Goal: Information Seeking & Learning: Learn about a topic

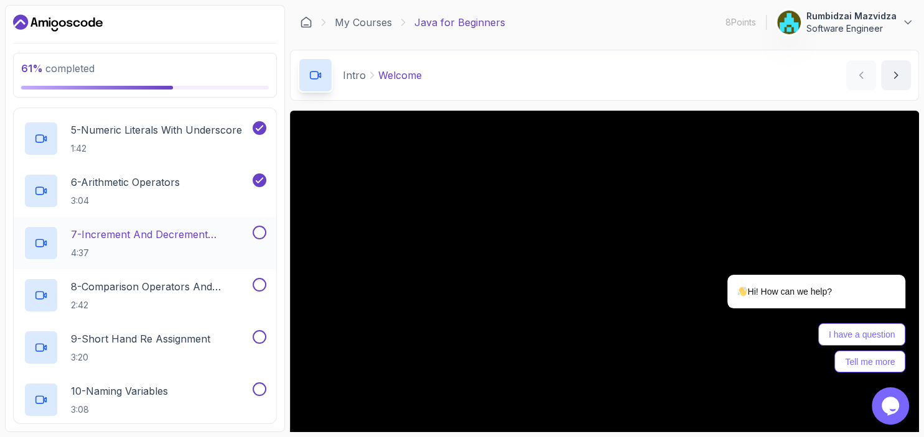
click at [254, 231] on button at bounding box center [260, 233] width 14 height 14
click at [46, 242] on icon at bounding box center [45, 243] width 2 height 4
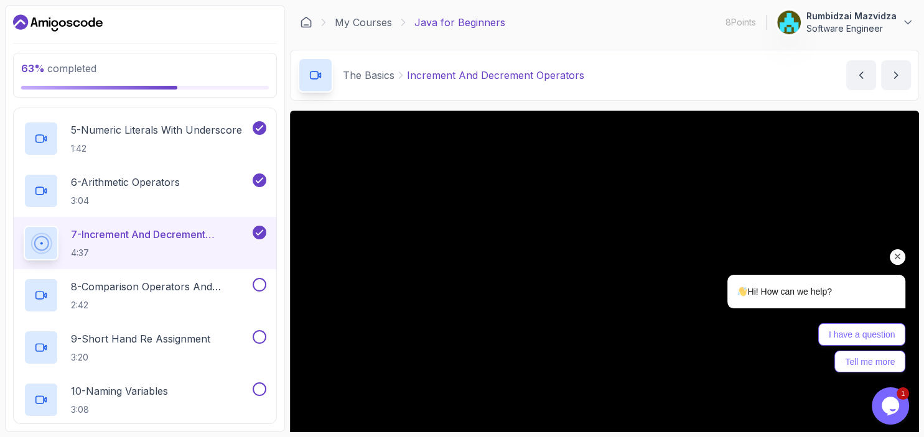
click at [899, 255] on icon "Chat attention grabber" at bounding box center [897, 256] width 11 height 11
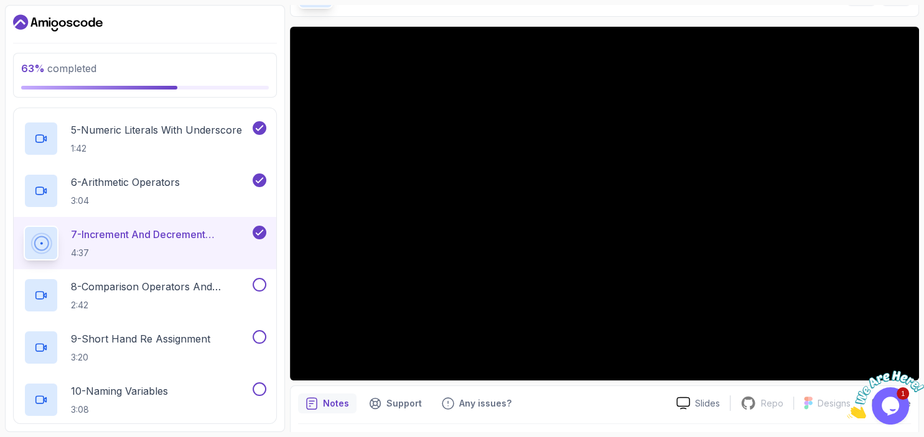
scroll to position [118, 0]
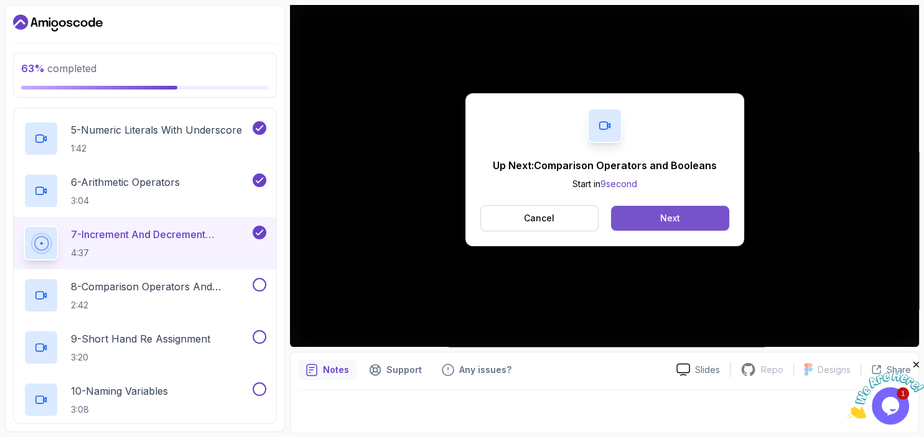
click at [702, 213] on button "Next" at bounding box center [670, 218] width 118 height 25
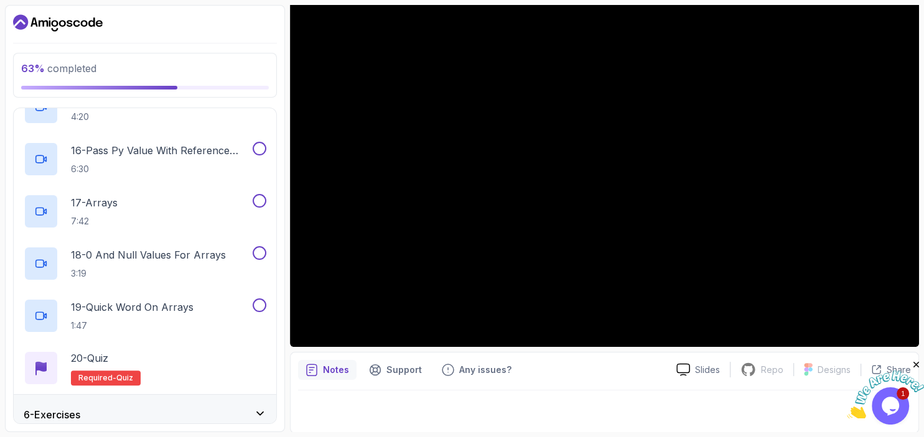
scroll to position [1010, 0]
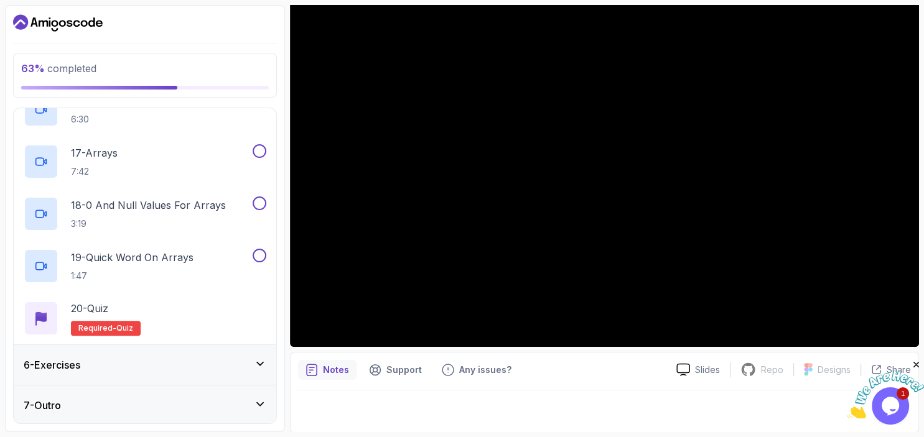
click at [261, 360] on icon at bounding box center [260, 364] width 12 height 12
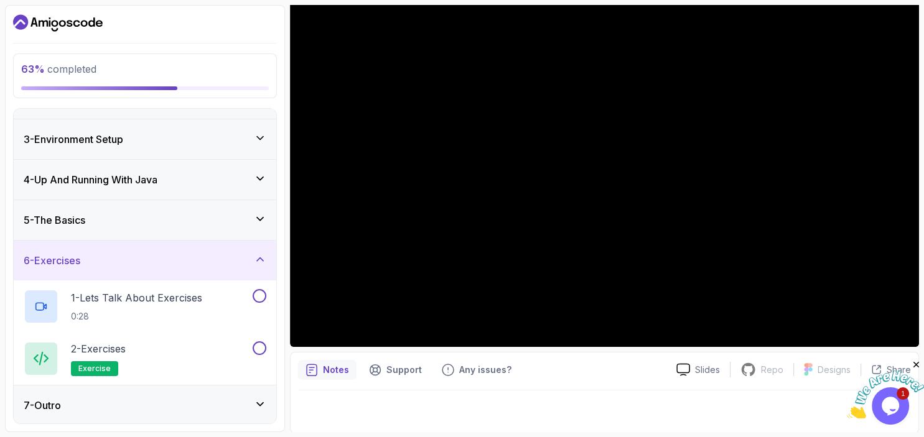
scroll to position [0, 0]
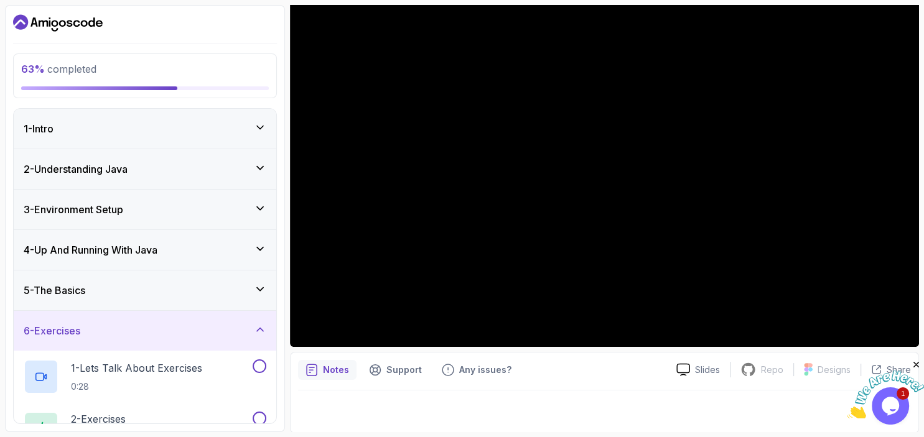
click at [258, 287] on icon at bounding box center [260, 288] width 6 height 3
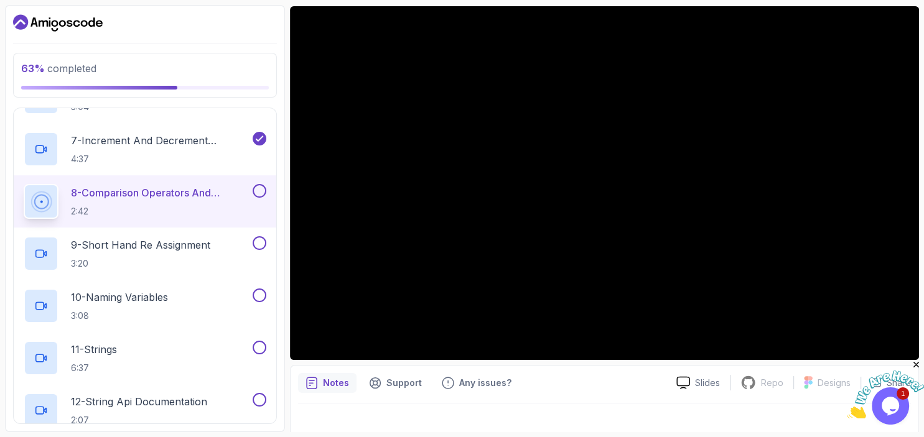
scroll to position [118, 0]
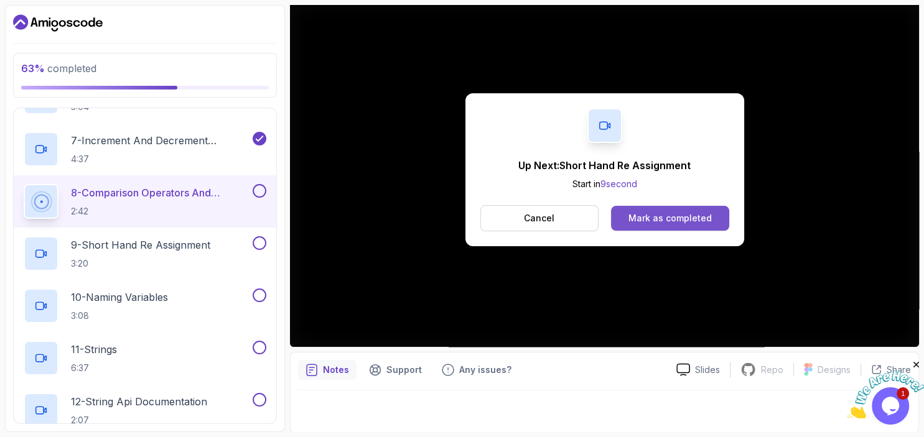
click at [669, 216] on div "Mark as completed" at bounding box center [669, 218] width 83 height 12
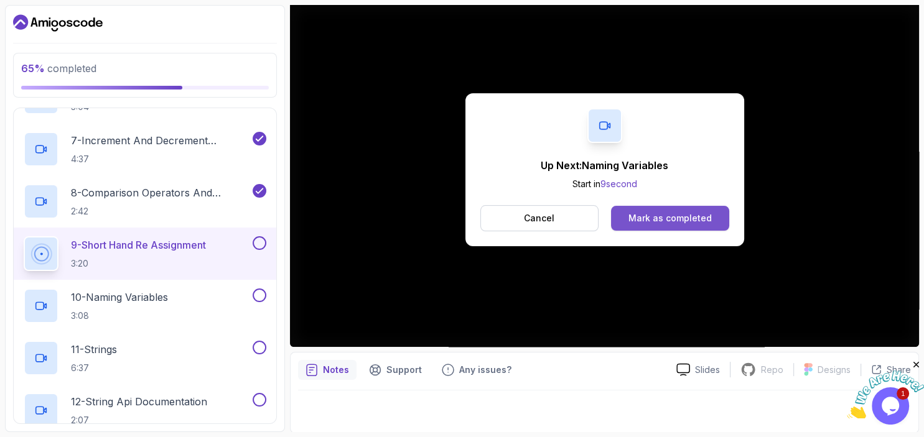
click at [651, 218] on div "Mark as completed" at bounding box center [669, 218] width 83 height 12
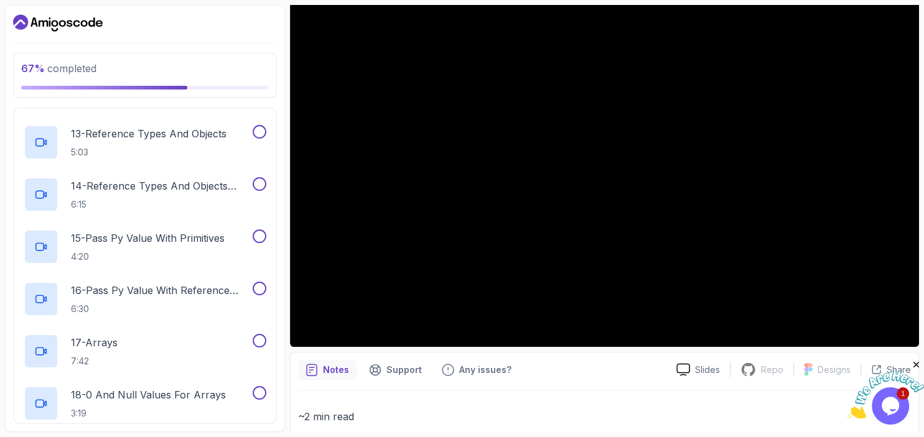
scroll to position [819, 0]
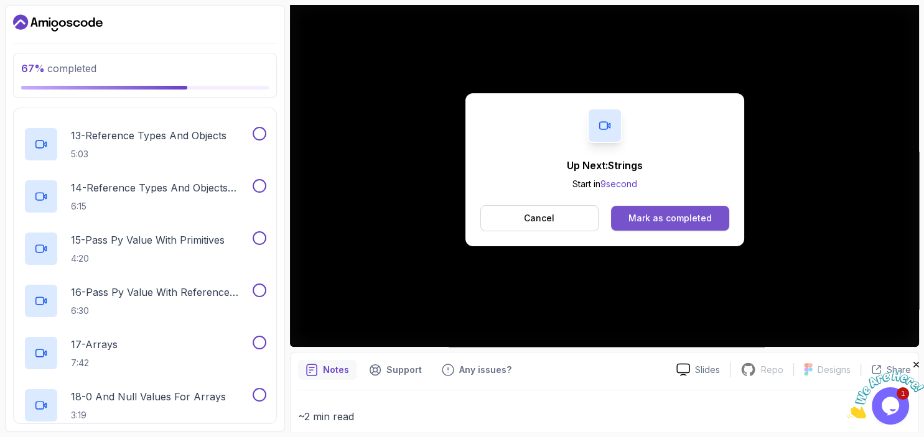
click at [644, 220] on div "Mark as completed" at bounding box center [669, 218] width 83 height 12
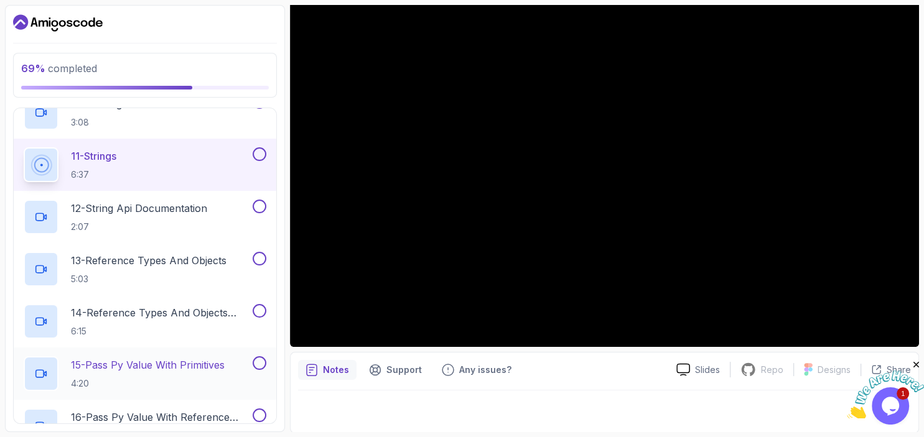
scroll to position [687, 0]
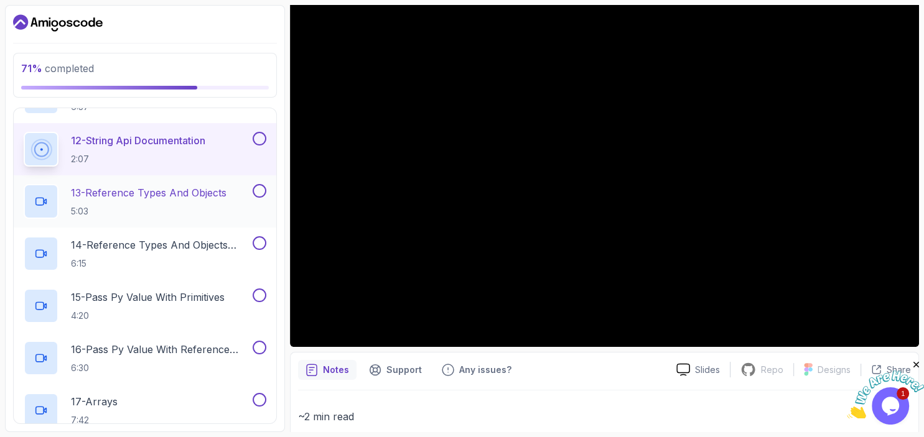
scroll to position [762, 0]
